Goal: Task Accomplishment & Management: Manage account settings

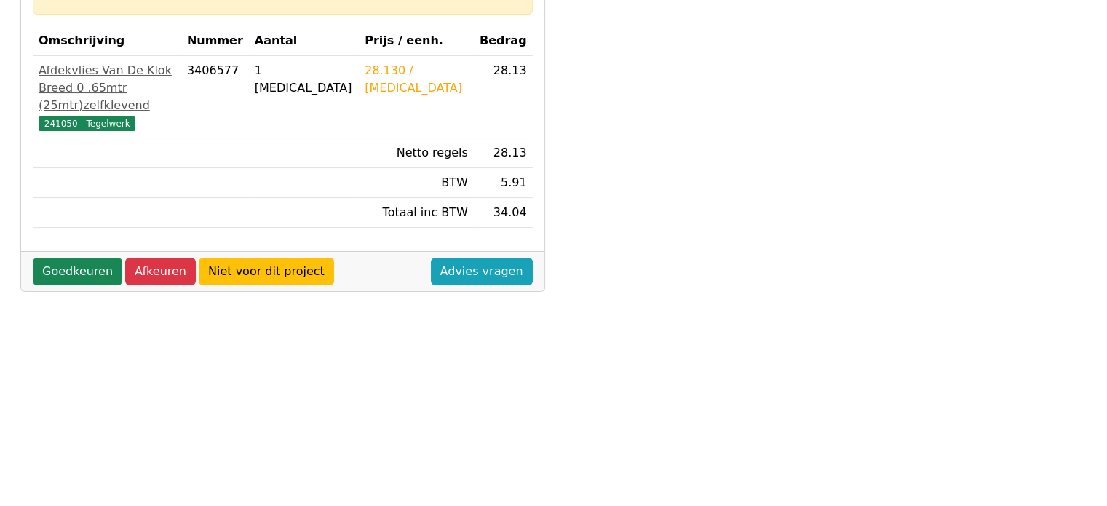
scroll to position [218, 0]
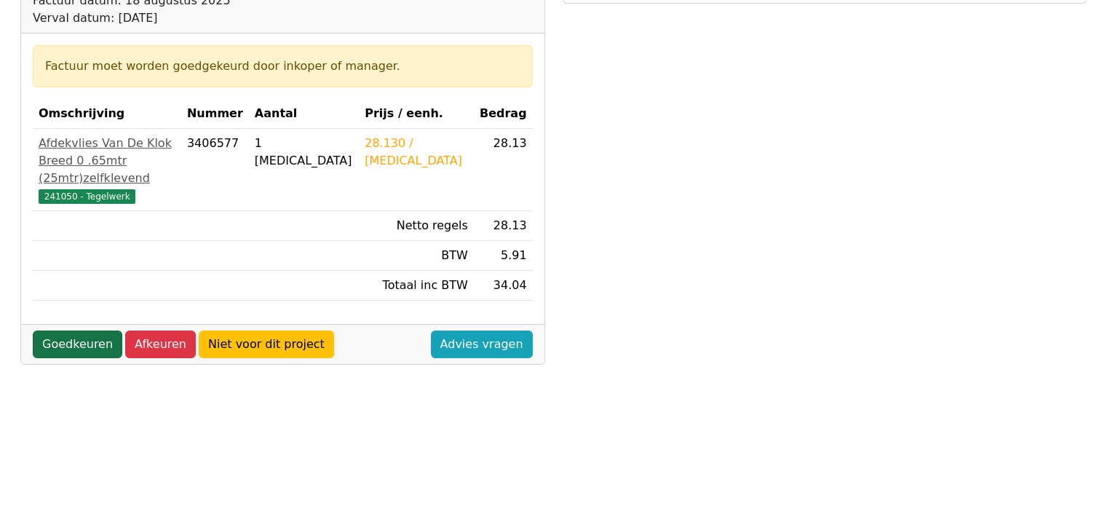
click at [72, 343] on link "Goedkeuren" at bounding box center [78, 344] width 90 height 28
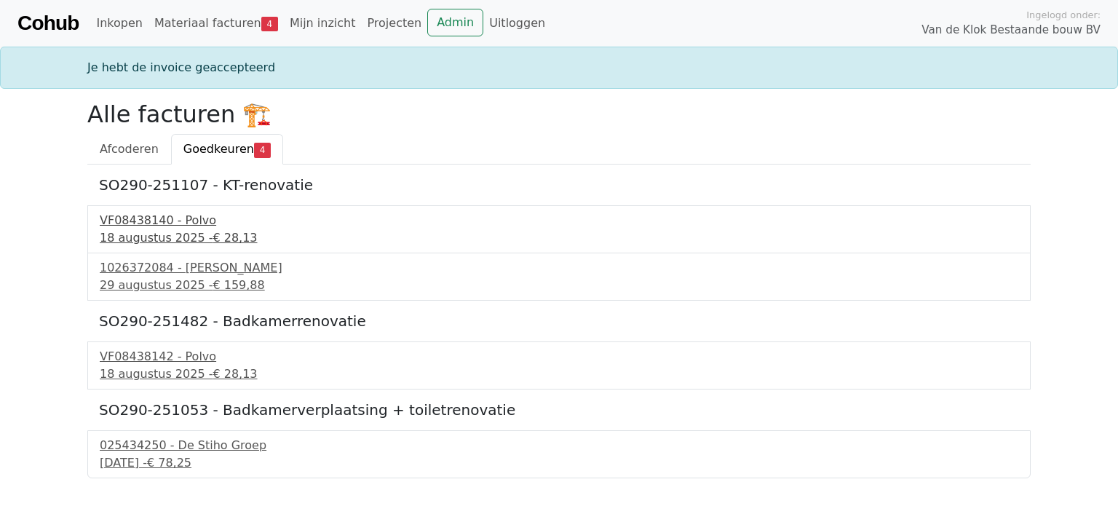
click at [171, 219] on div "VF08438140 - Polvo" at bounding box center [559, 220] width 919 height 17
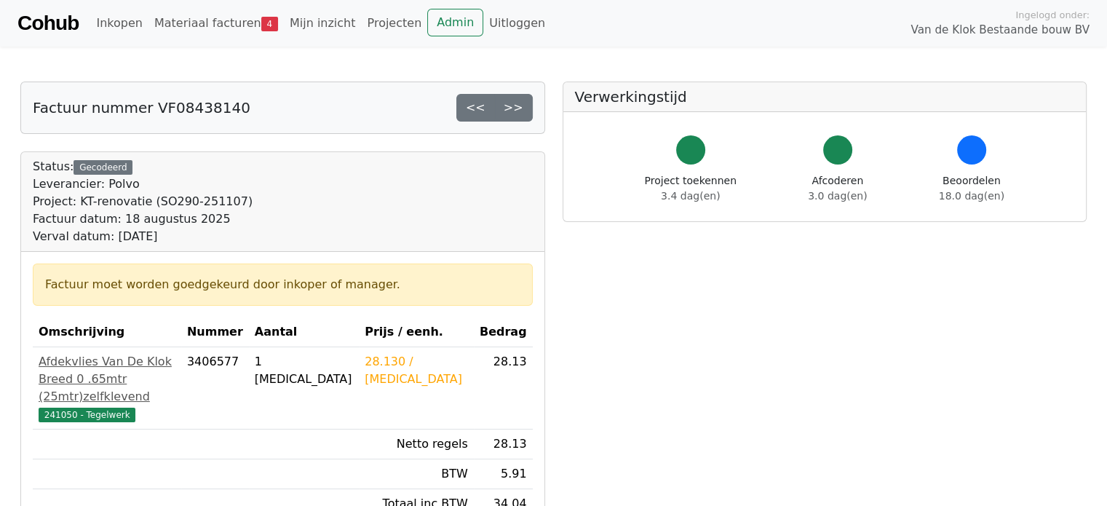
scroll to position [146, 0]
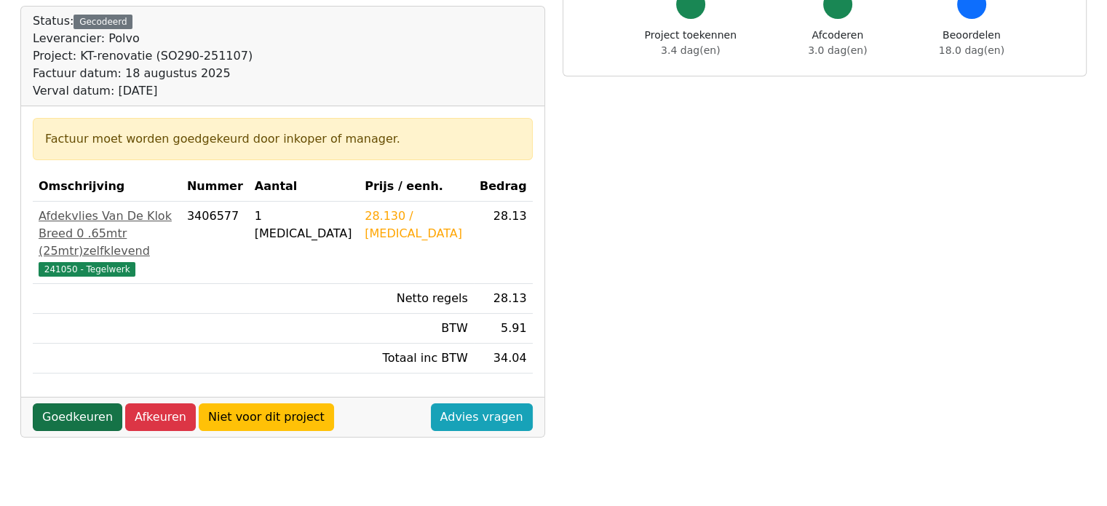
click at [84, 406] on link "Goedkeuren" at bounding box center [78, 417] width 90 height 28
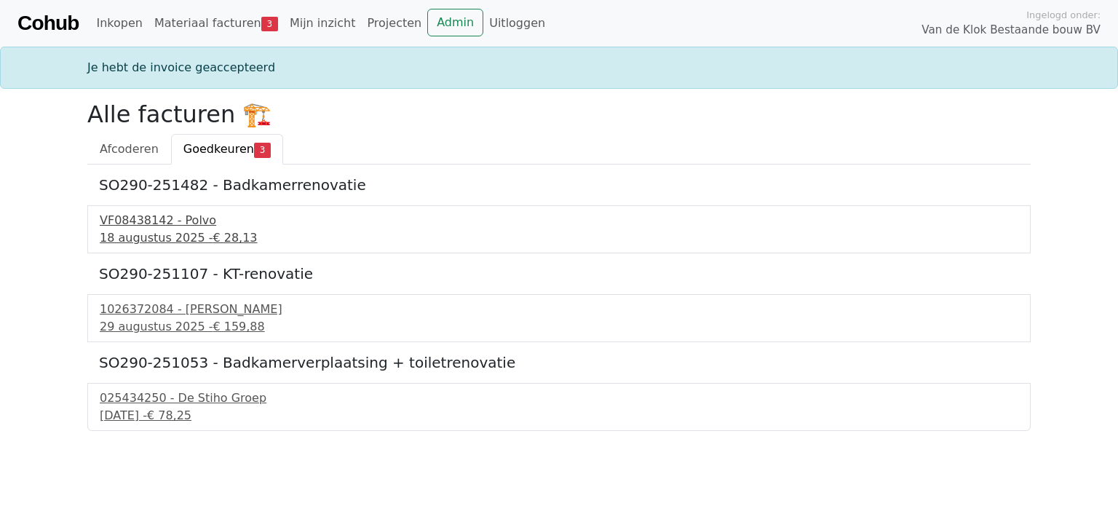
click at [181, 213] on div "VF08438142 - Polvo" at bounding box center [559, 220] width 919 height 17
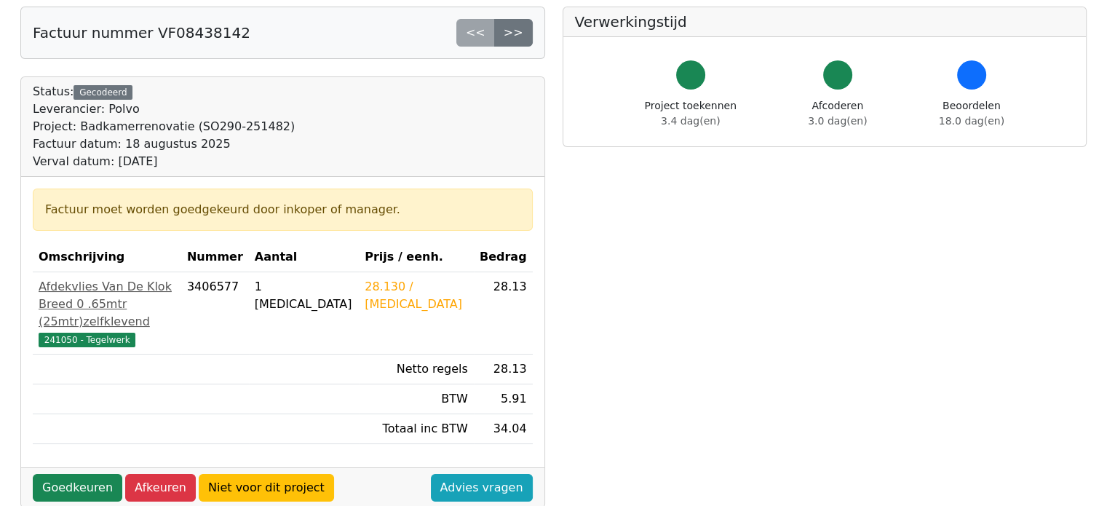
scroll to position [146, 0]
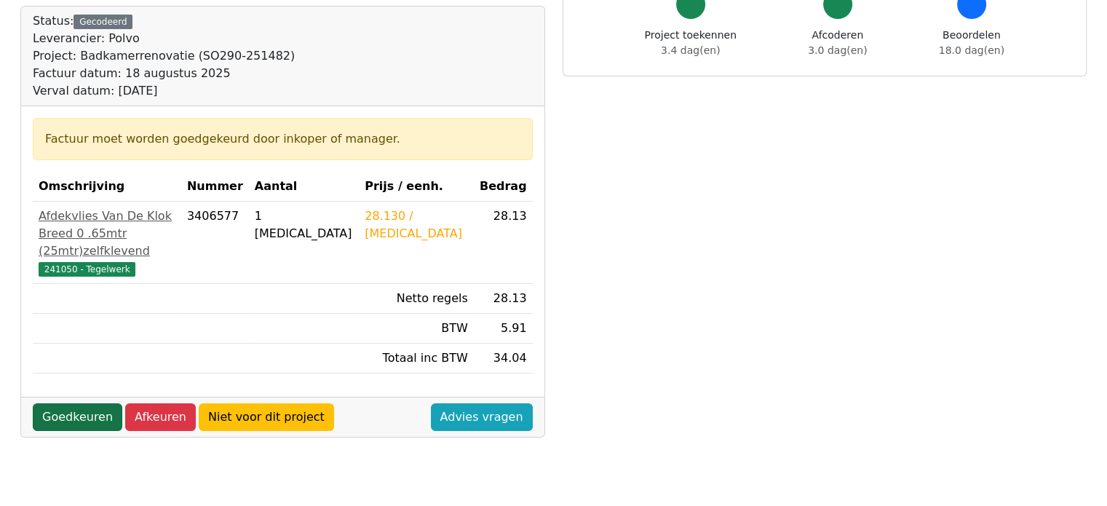
click at [98, 416] on link "Goedkeuren" at bounding box center [78, 417] width 90 height 28
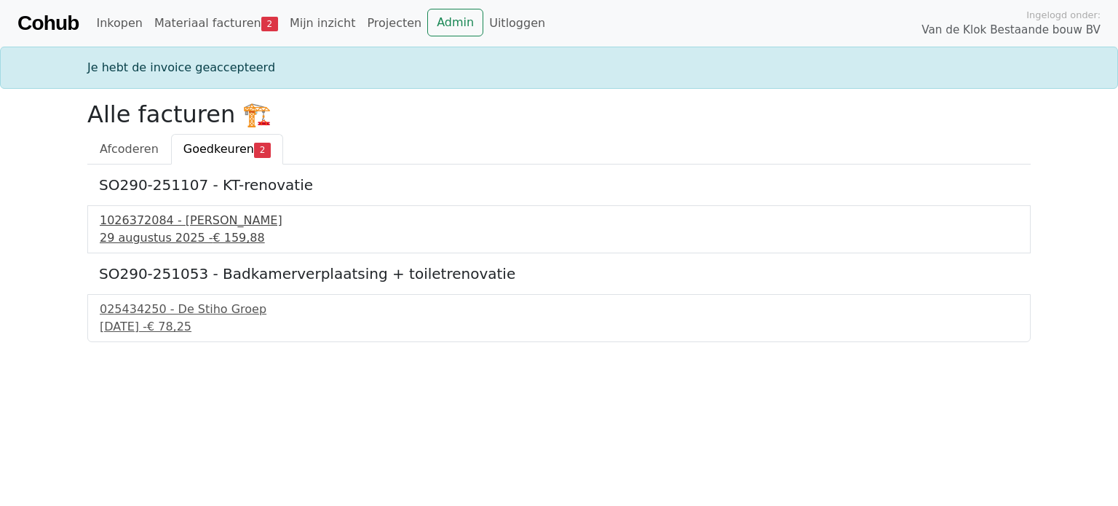
click at [225, 241] on span "€ 159,88" at bounding box center [239, 238] width 52 height 14
click at [237, 312] on div "025434250 - De Stiho Groep" at bounding box center [559, 309] width 919 height 17
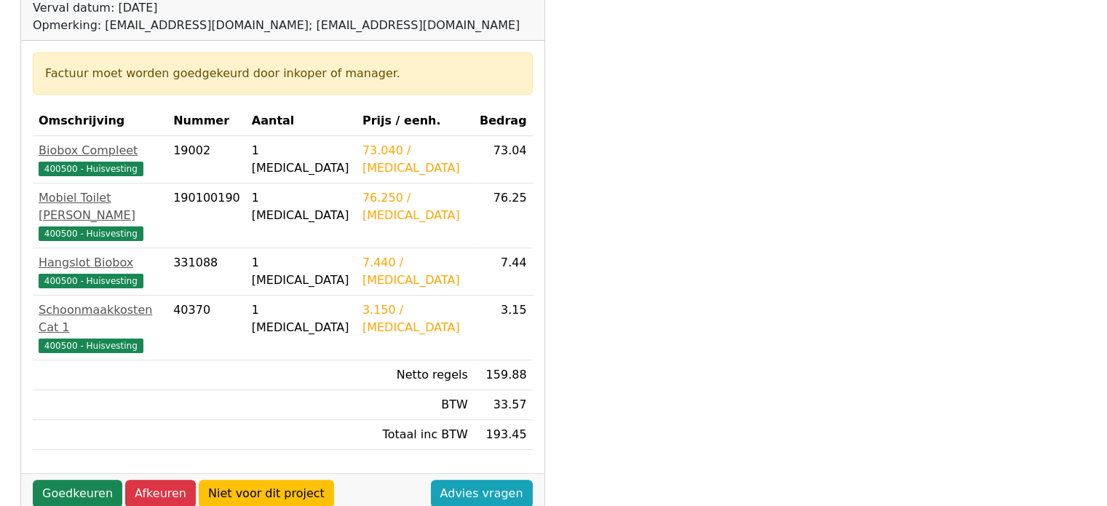
scroll to position [218, 0]
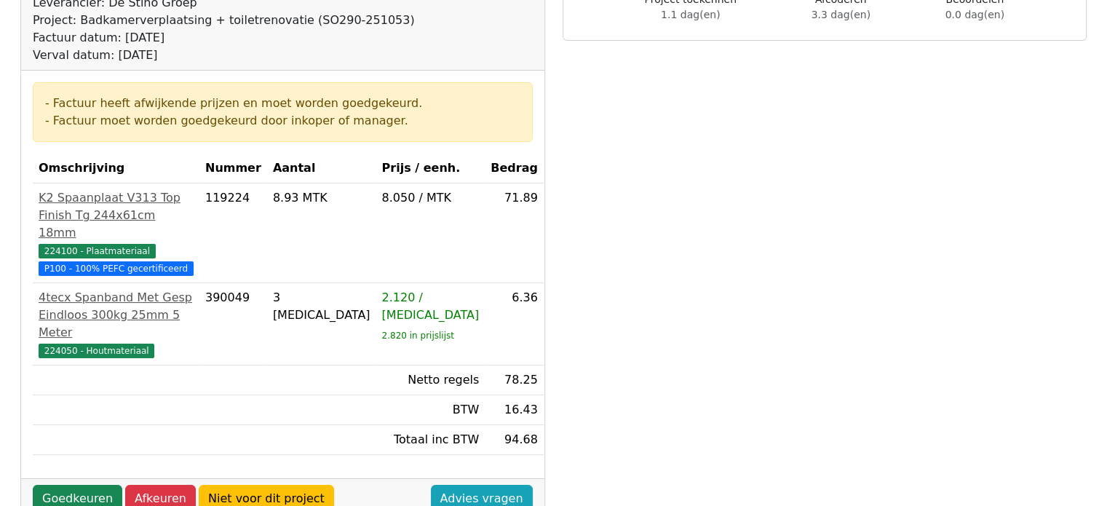
scroll to position [364, 0]
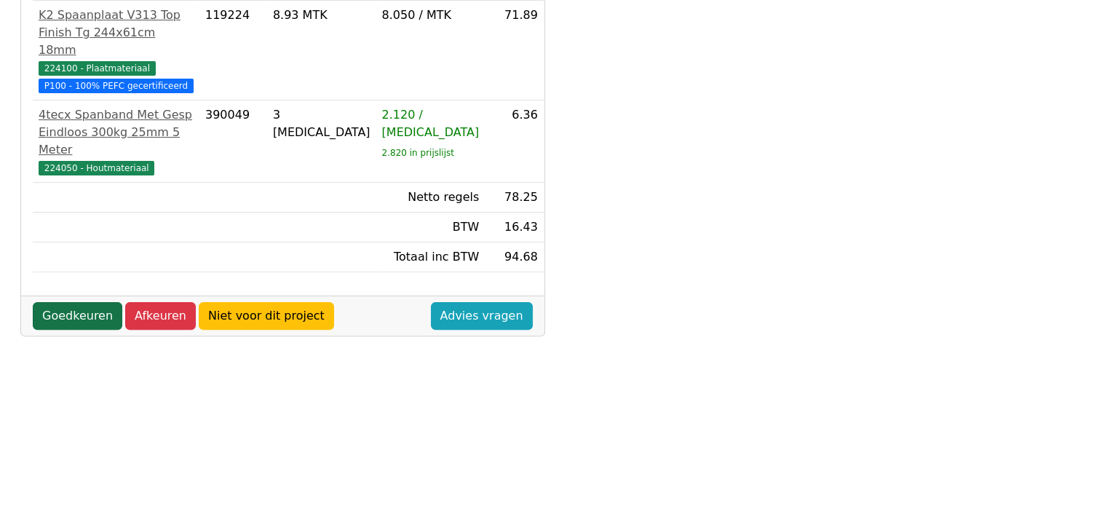
click at [70, 317] on link "Goedkeuren" at bounding box center [78, 316] width 90 height 28
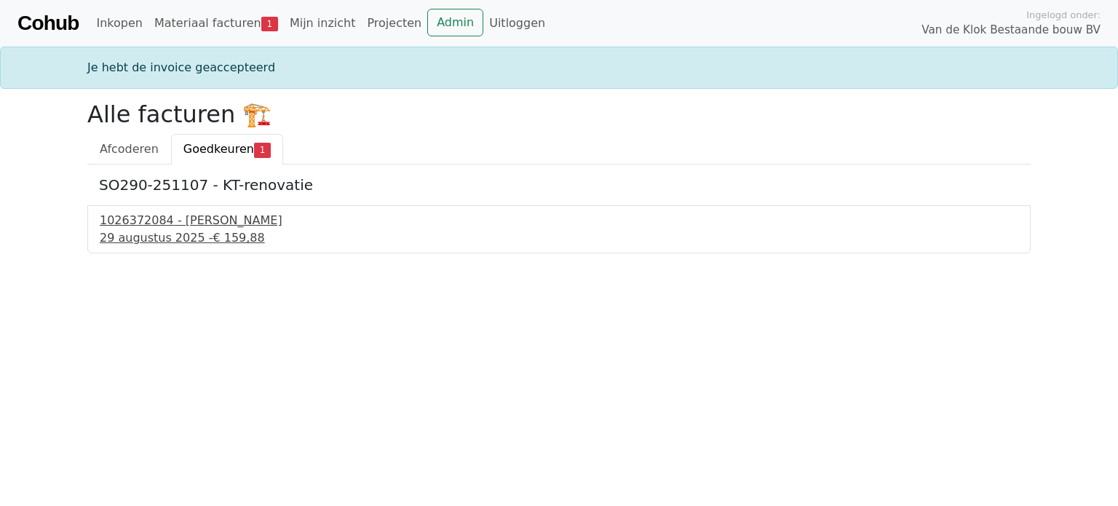
click at [221, 223] on div "1026372084 - [PERSON_NAME]" at bounding box center [559, 220] width 919 height 17
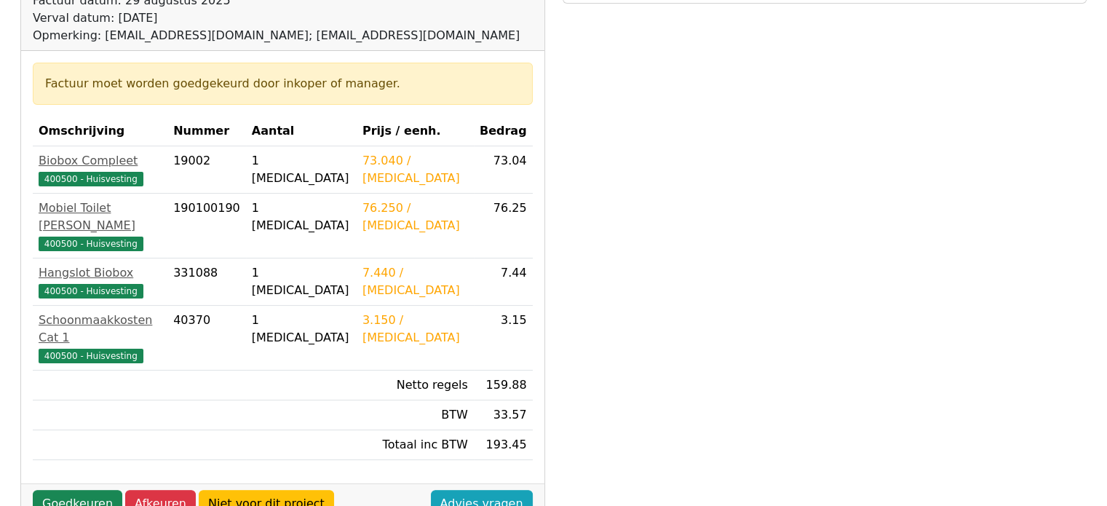
scroll to position [223, 0]
